Goal: Navigation & Orientation: Go to known website

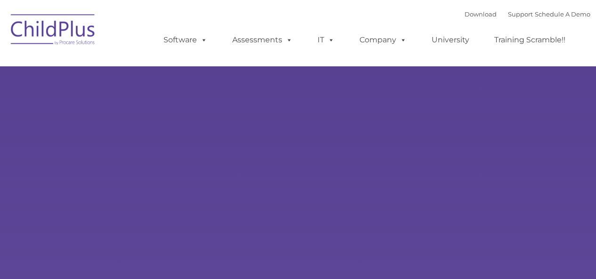
type input ""
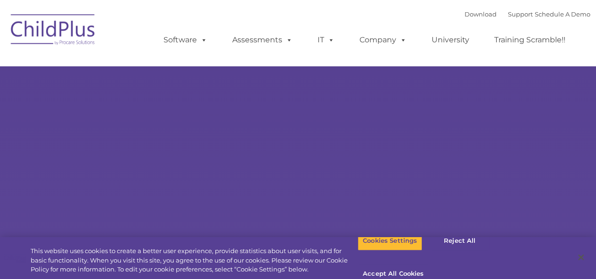
select select "MEDIUM"
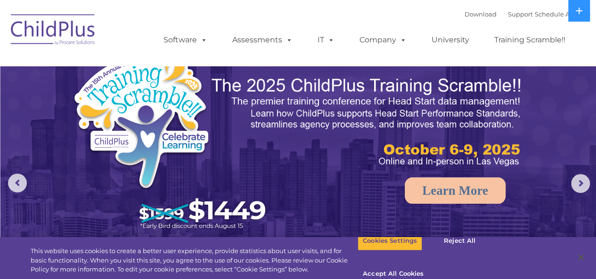
click at [68, 18] on img at bounding box center [53, 31] width 94 height 47
select select "MEDIUM"
